Goal: Browse casually

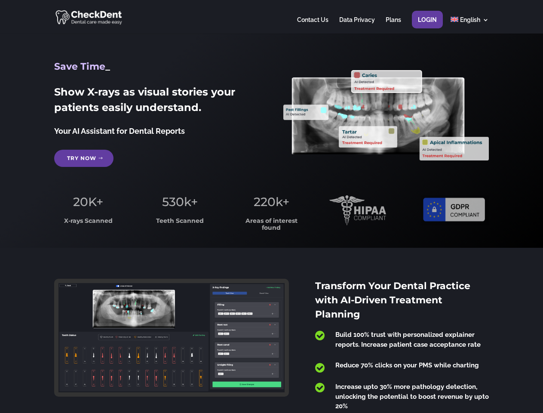
click at [271, 206] on span "220k+" at bounding box center [272, 201] width 36 height 15
click at [271, 17] on div at bounding box center [271, 17] width 434 height 34
click at [271, 206] on span "220k+" at bounding box center [272, 201] width 36 height 15
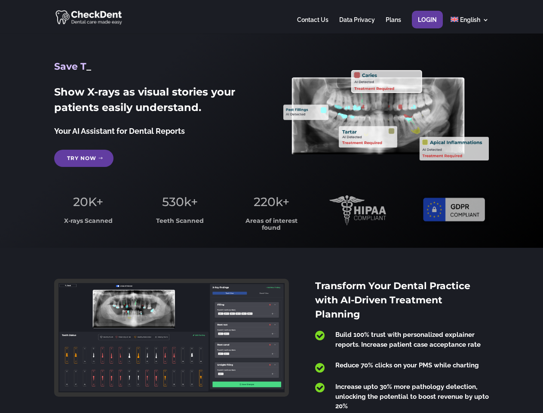
click at [271, 17] on div at bounding box center [271, 17] width 434 height 34
